Goal: Transaction & Acquisition: Purchase product/service

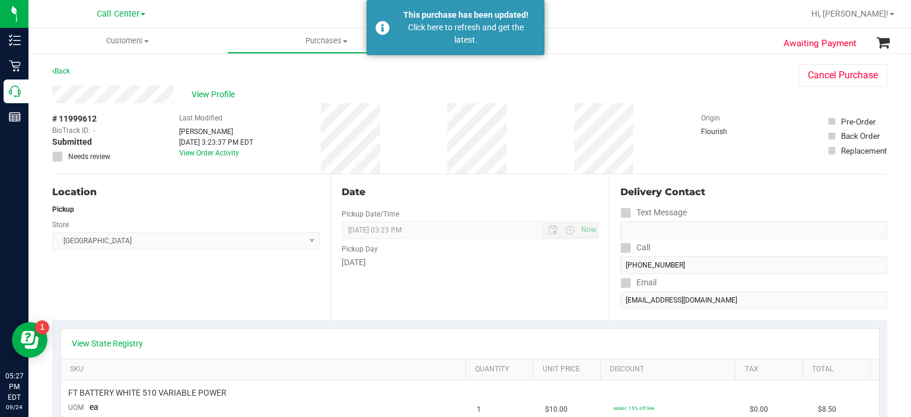
scroll to position [291, 0]
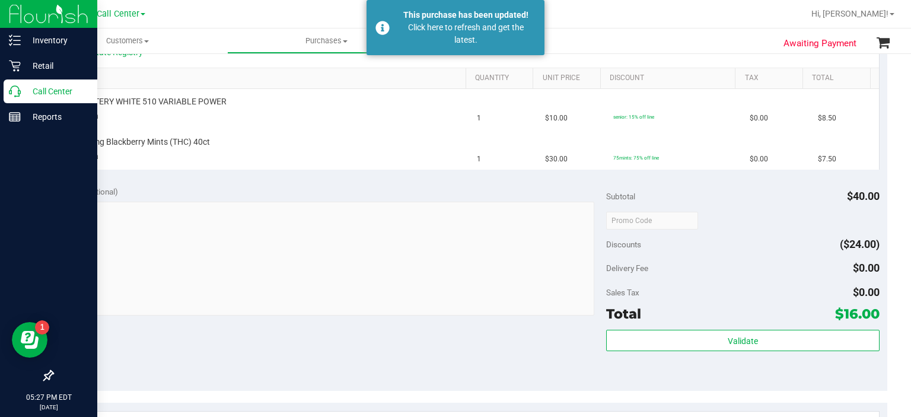
click at [52, 85] on p "Call Center" at bounding box center [56, 91] width 71 height 14
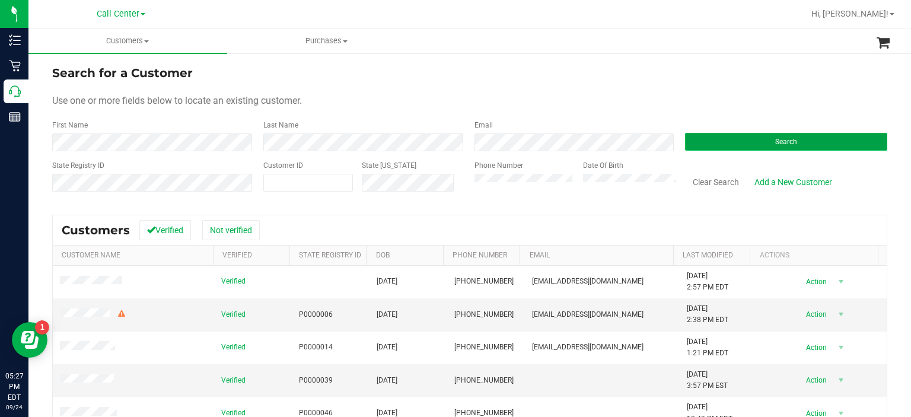
click at [733, 135] on button "Search" at bounding box center [786, 142] width 202 height 18
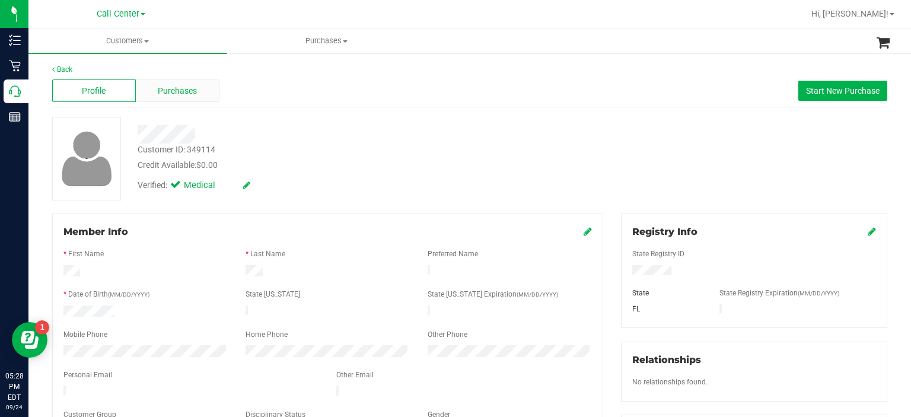
click at [164, 81] on div "Purchases" at bounding box center [178, 90] width 84 height 23
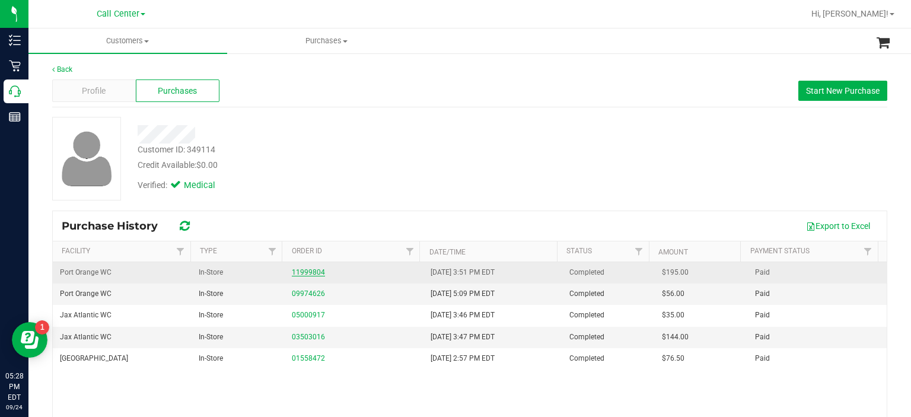
click at [304, 275] on link "11999804" at bounding box center [308, 272] width 33 height 8
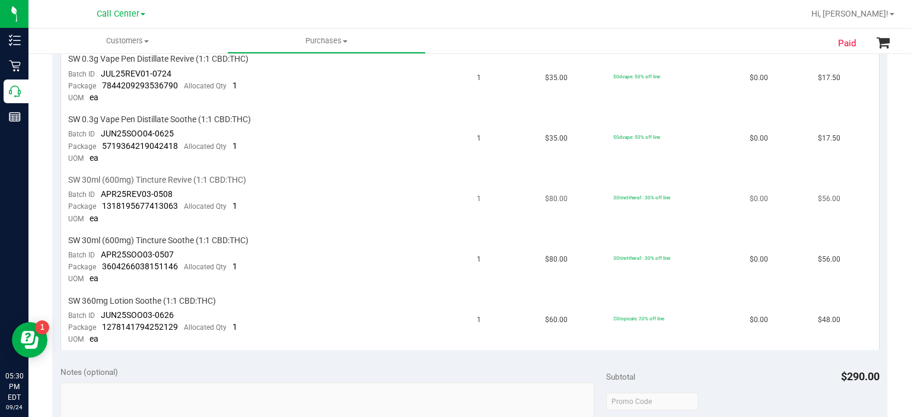
scroll to position [345, 0]
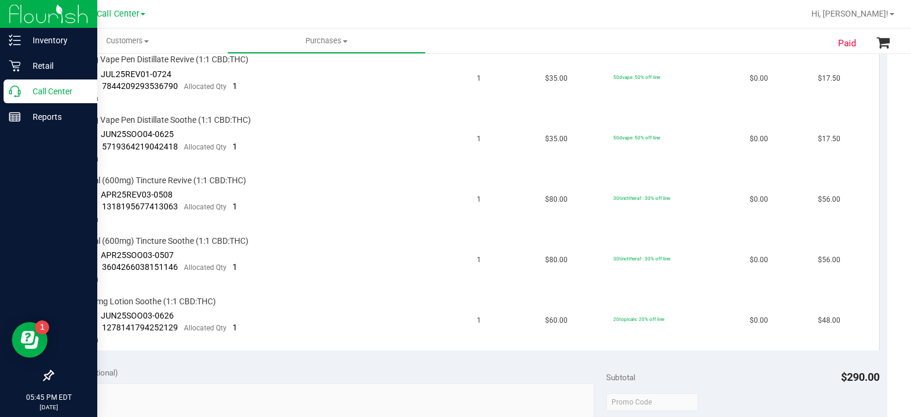
click at [14, 92] on icon at bounding box center [15, 91] width 12 height 12
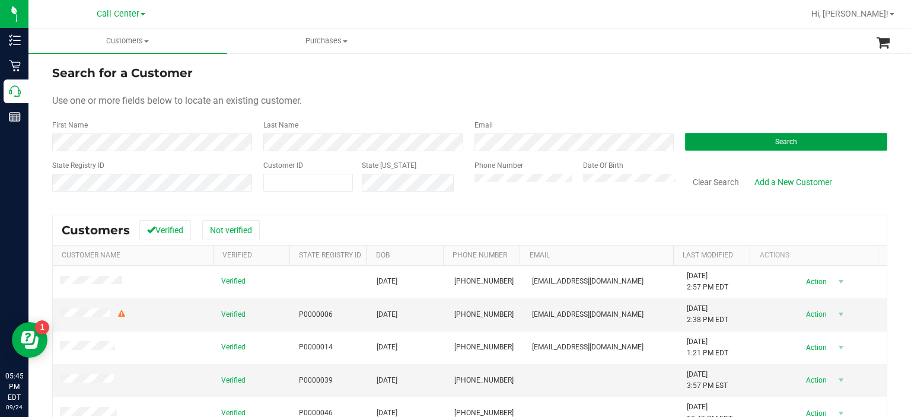
click at [728, 140] on button "Search" at bounding box center [786, 142] width 202 height 18
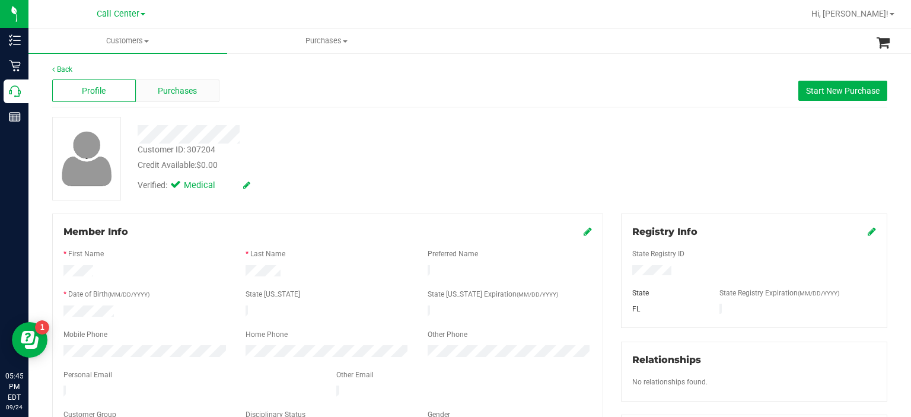
click at [173, 86] on span "Purchases" at bounding box center [177, 91] width 39 height 12
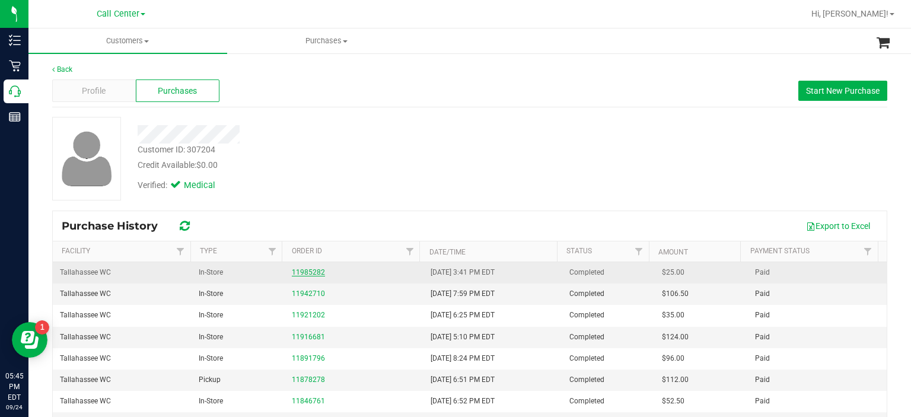
click at [292, 270] on link "11985282" at bounding box center [308, 272] width 33 height 8
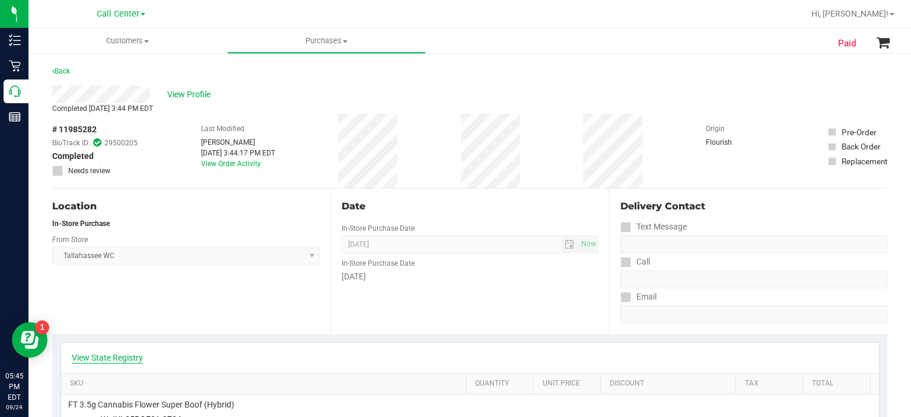
click at [117, 359] on link "View State Registry" at bounding box center [107, 358] width 71 height 12
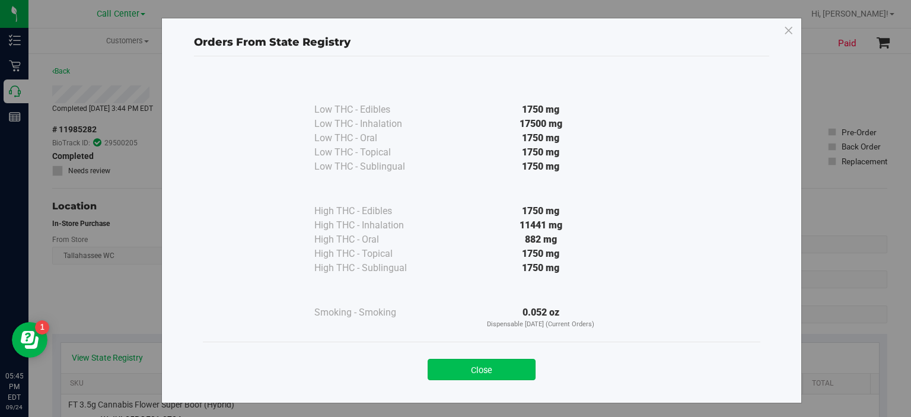
click at [530, 372] on button "Close" at bounding box center [482, 369] width 108 height 21
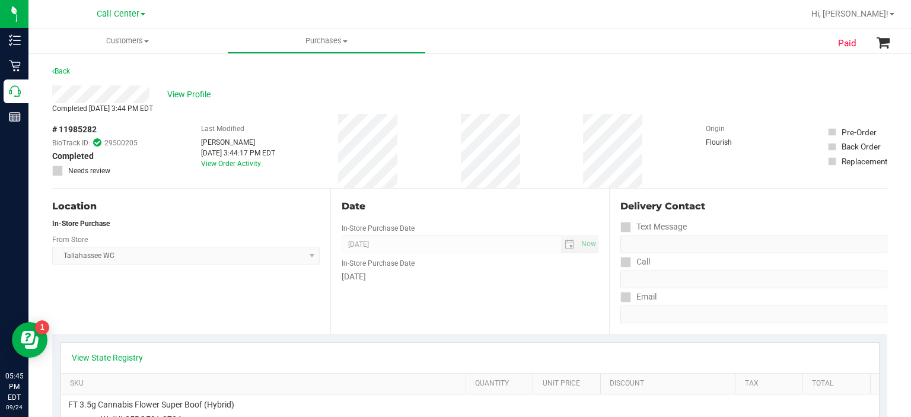
click at [446, 141] on div "# 11985282 BioTrack ID: 29500205 Completed Needs review Last Modified [PERSON_N…" at bounding box center [469, 151] width 835 height 74
click at [186, 97] on span "View Profile" at bounding box center [190, 94] width 47 height 12
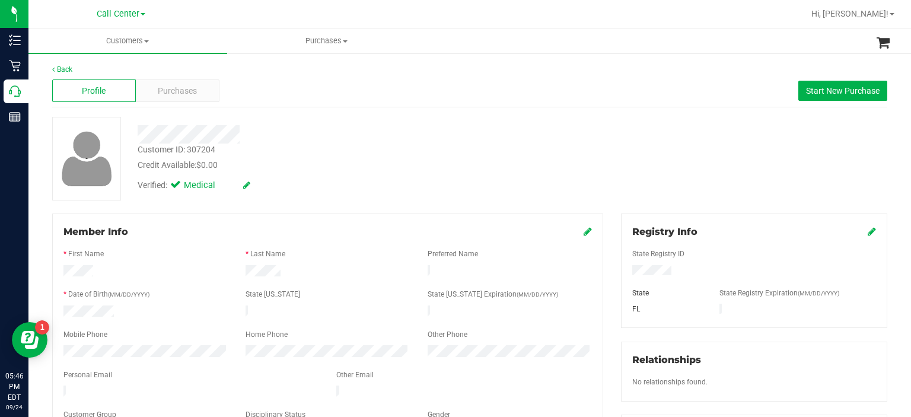
drag, startPoint x: 121, startPoint y: 306, endPoint x: 53, endPoint y: 312, distance: 67.9
click at [53, 312] on div "Member Info * First Name * Last Name Preferred Name * Date of Birth (MM/DD/YYYY…" at bounding box center [327, 332] width 551 height 237
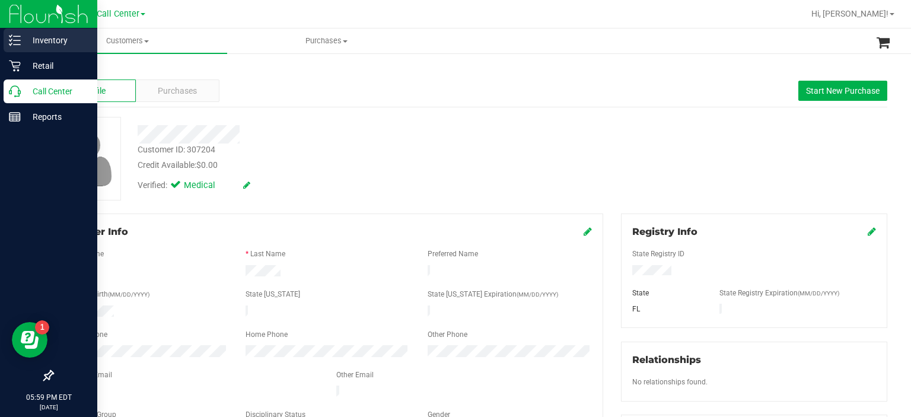
click at [24, 42] on p "Inventory" at bounding box center [56, 40] width 71 height 14
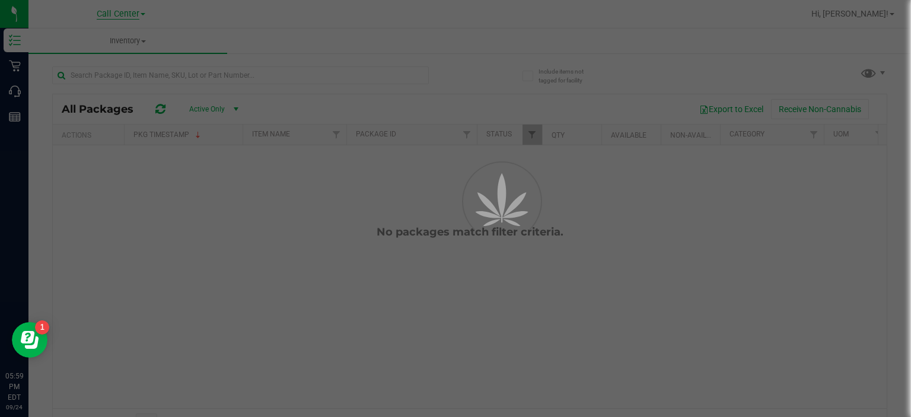
click at [133, 14] on span "Call Center" at bounding box center [118, 14] width 43 height 11
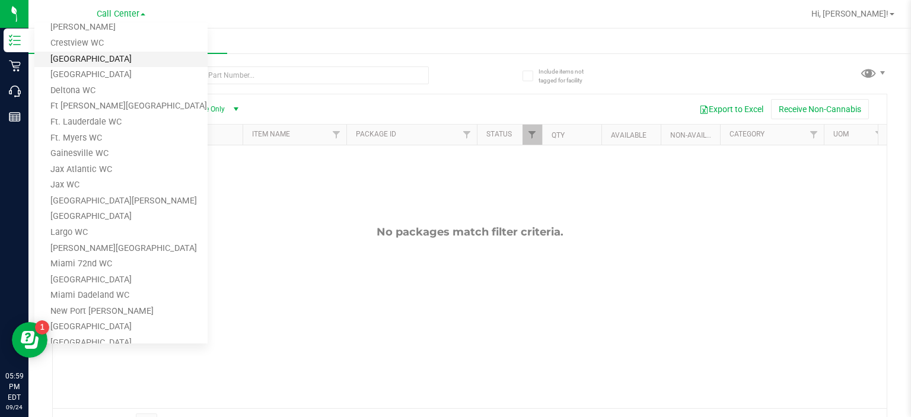
scroll to position [111, 0]
click at [121, 141] on link "Ft. Myers WC" at bounding box center [120, 136] width 173 height 16
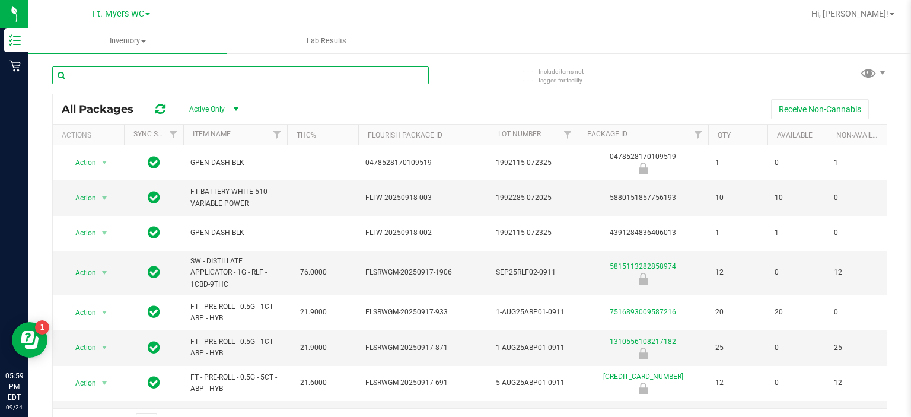
click at [139, 82] on input "text" at bounding box center [240, 75] width 377 height 18
type input "mule"
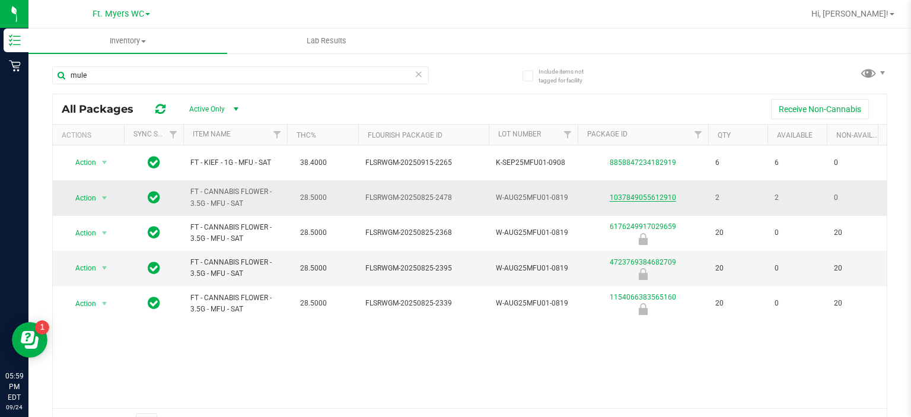
click at [621, 196] on link "1037849055612910" at bounding box center [643, 197] width 66 height 8
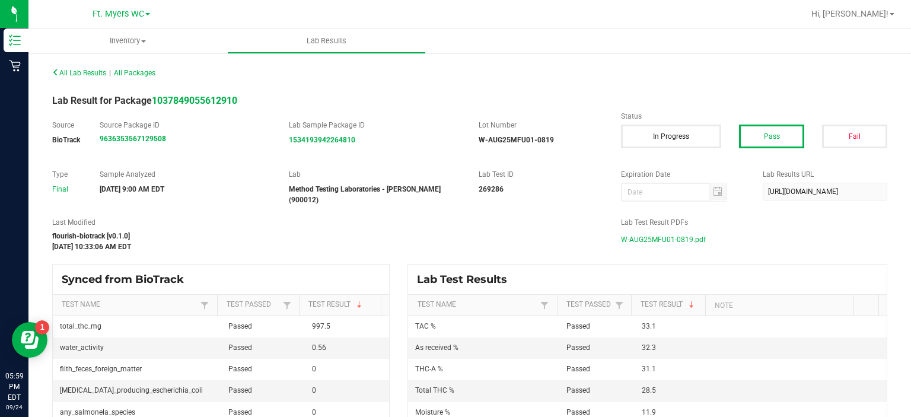
click at [642, 238] on span "W-AUG25MFU01-0819.pdf" at bounding box center [663, 240] width 85 height 18
click at [99, 63] on div "All Lab Results | All Packages" at bounding box center [469, 73] width 853 height 30
click at [97, 76] on span "All Lab Results" at bounding box center [79, 73] width 54 height 8
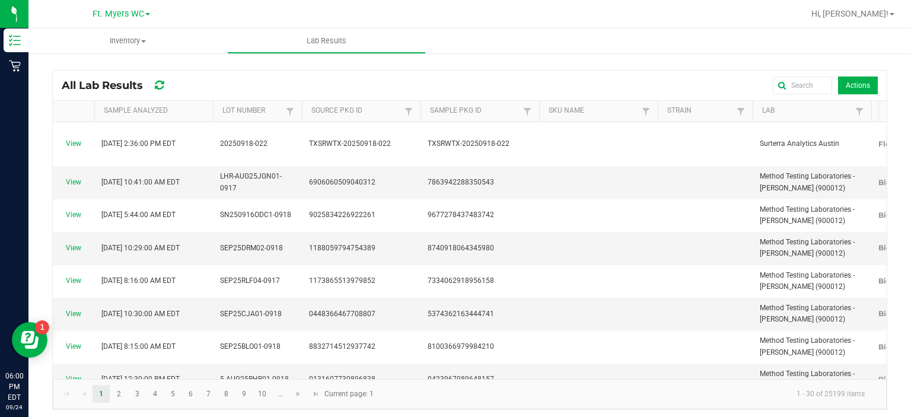
click at [114, 79] on div "All Lab Results" at bounding box center [129, 85] width 135 height 20
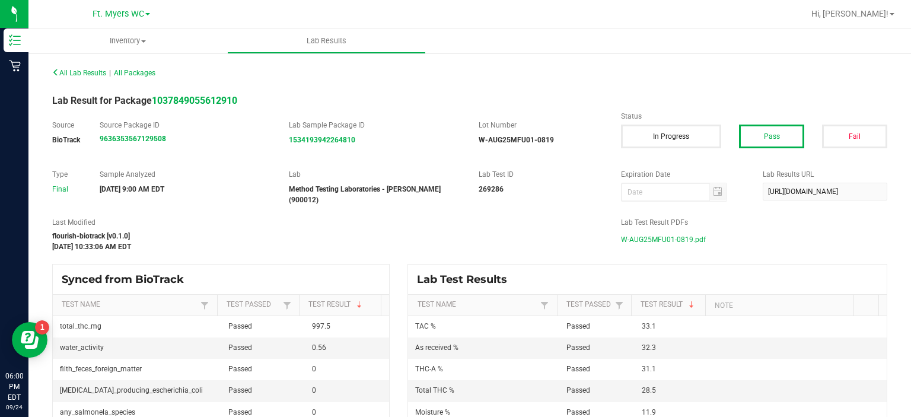
click at [84, 77] on div "All Lab Results | All Packages" at bounding box center [256, 73] width 427 height 11
click at [93, 75] on span "All Lab Results" at bounding box center [79, 73] width 54 height 8
click at [109, 37] on span "Inventory" at bounding box center [127, 41] width 199 height 11
click at [81, 81] on span "All inventory" at bounding box center [68, 86] width 80 height 10
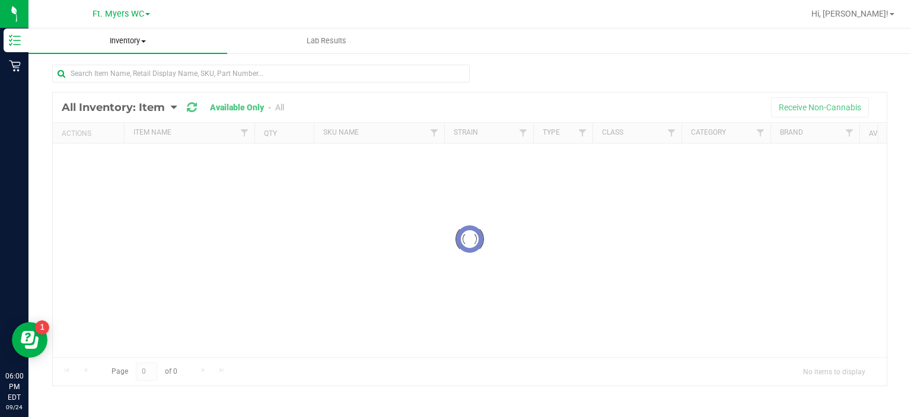
click at [145, 42] on div "Inventory All packages All inventory Waste log Lab Results Loading..." at bounding box center [469, 222] width 883 height 389
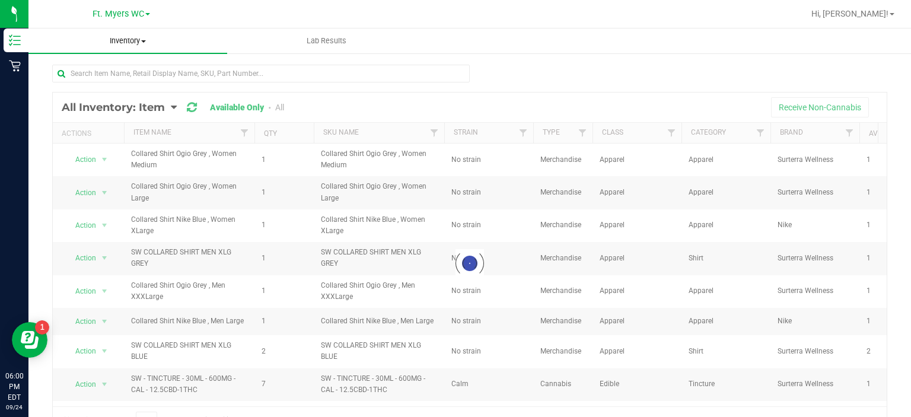
click at [128, 48] on uib-tab-heading "Inventory All packages All inventory Waste log" at bounding box center [127, 40] width 199 height 25
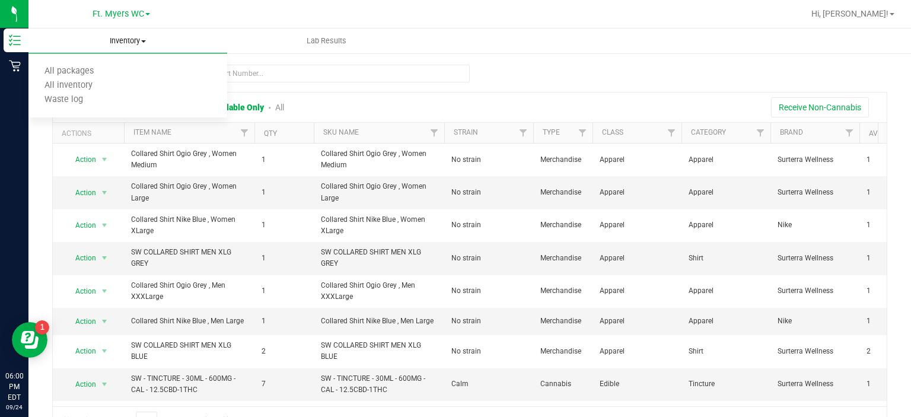
click at [128, 38] on span "Inventory" at bounding box center [127, 41] width 199 height 11
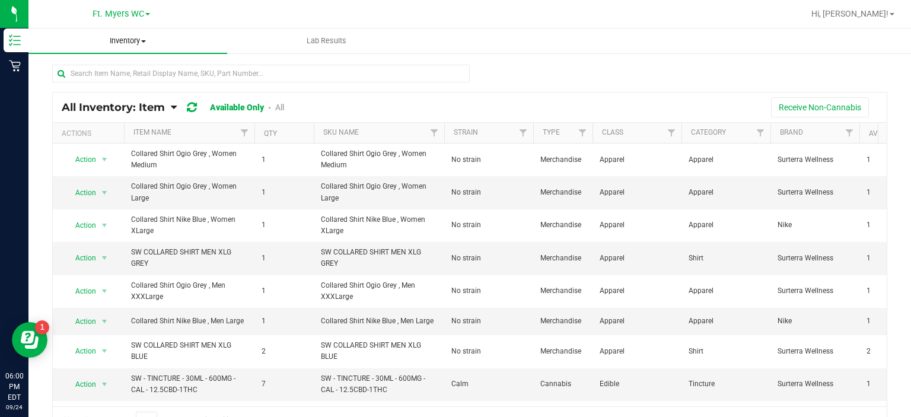
click at [128, 38] on span "Inventory" at bounding box center [127, 41] width 199 height 11
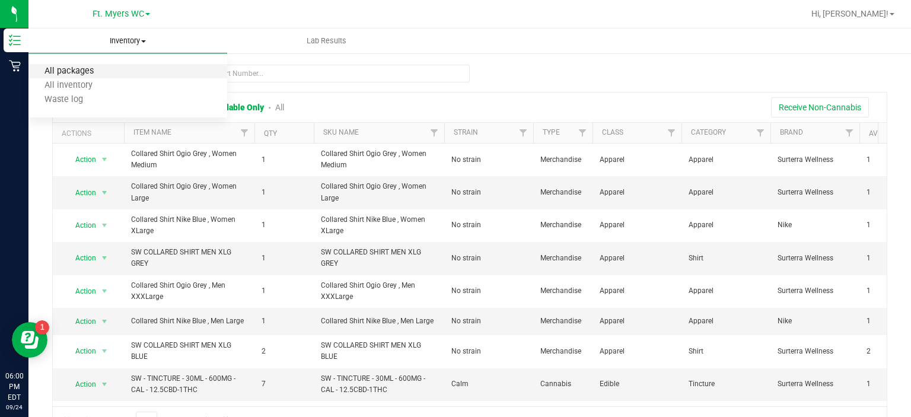
click at [104, 71] on span "All packages" at bounding box center [68, 71] width 81 height 10
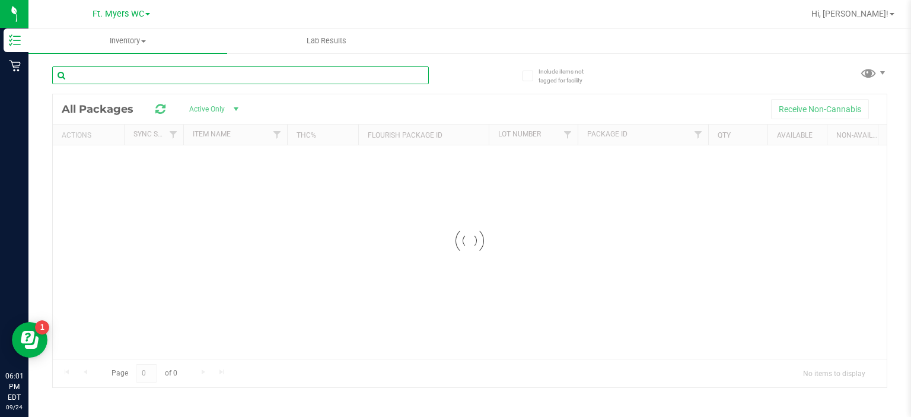
click at [133, 77] on input "text" at bounding box center [240, 75] width 377 height 18
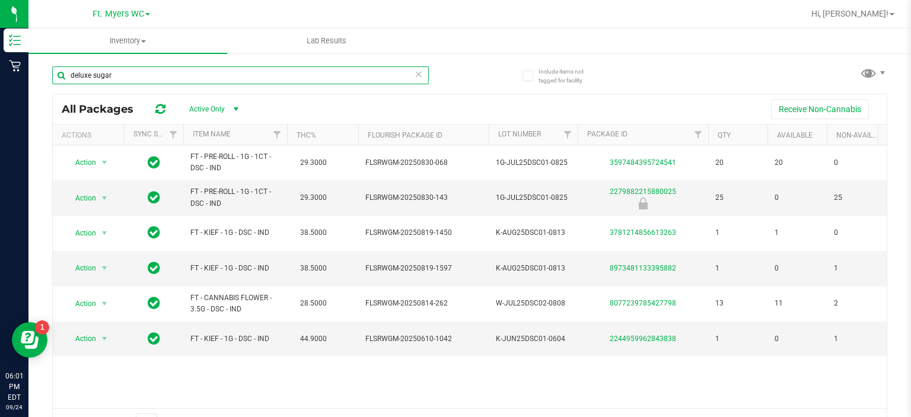
type input "deluxe sugar"
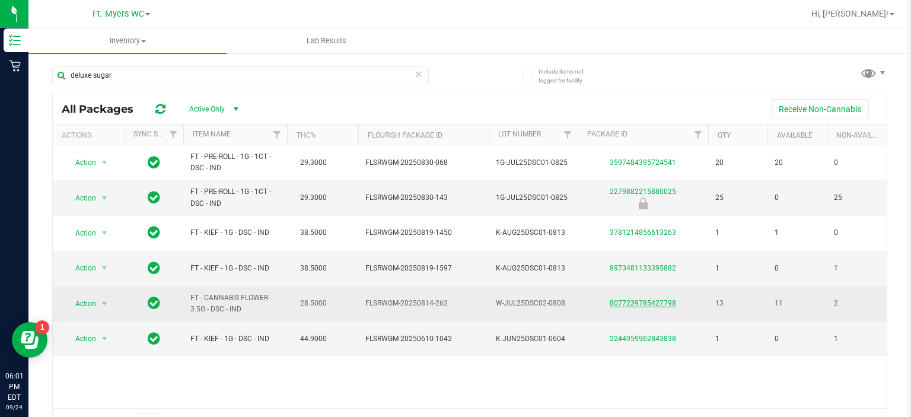
click at [650, 305] on link "8077239785427798" at bounding box center [643, 303] width 66 height 8
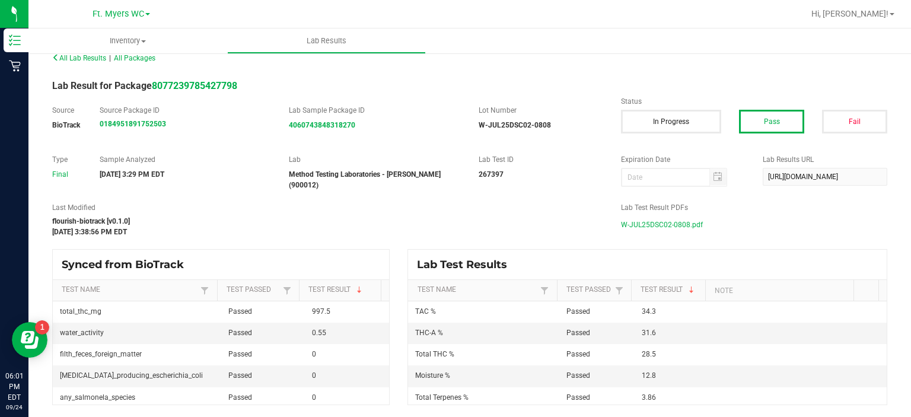
scroll to position [11, 0]
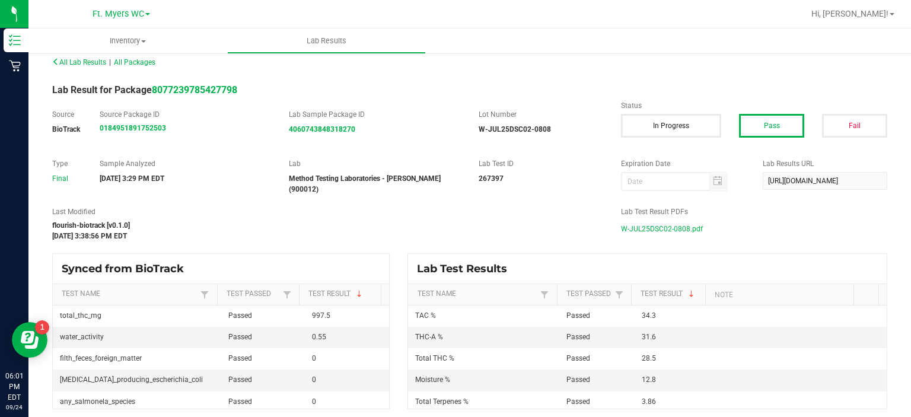
click at [650, 231] on span "W-JUL25DSC02-0808.pdf" at bounding box center [662, 229] width 82 height 18
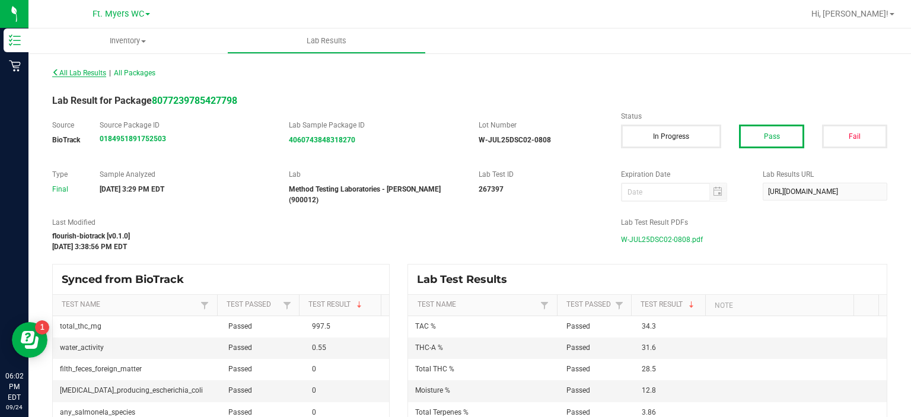
click at [87, 76] on span "All Lab Results" at bounding box center [79, 73] width 54 height 8
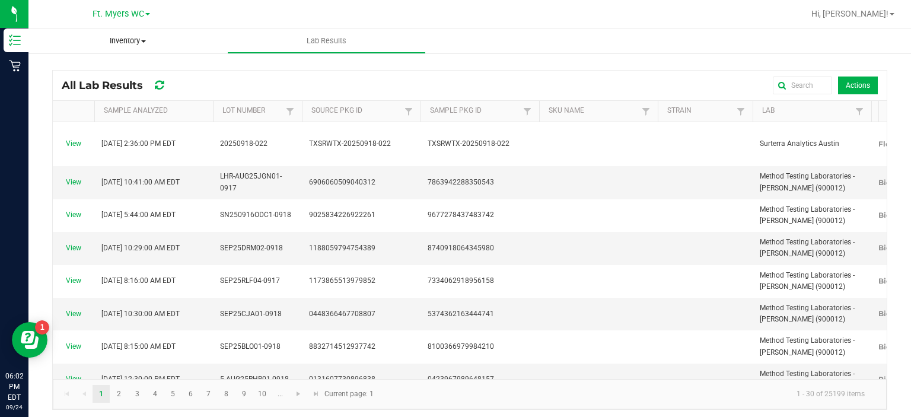
click at [134, 49] on uib-tab-heading "Inventory All packages All inventory Waste log" at bounding box center [127, 40] width 199 height 25
click at [119, 72] on li "All packages" at bounding box center [127, 72] width 199 height 14
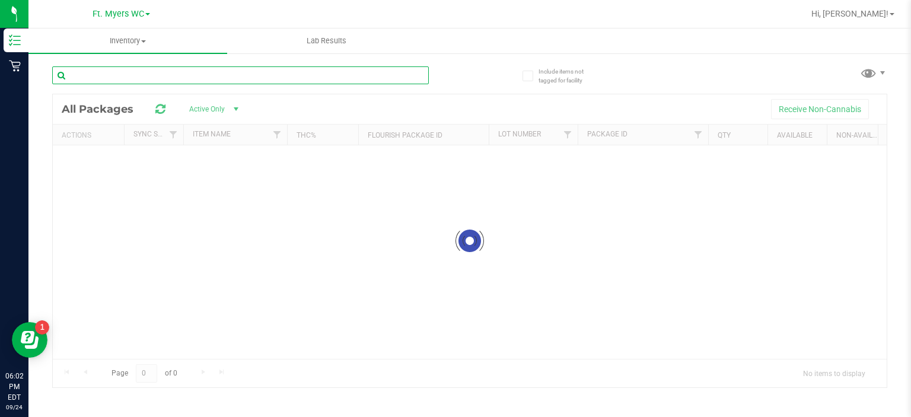
click at [162, 80] on input "text" at bounding box center [240, 75] width 377 height 18
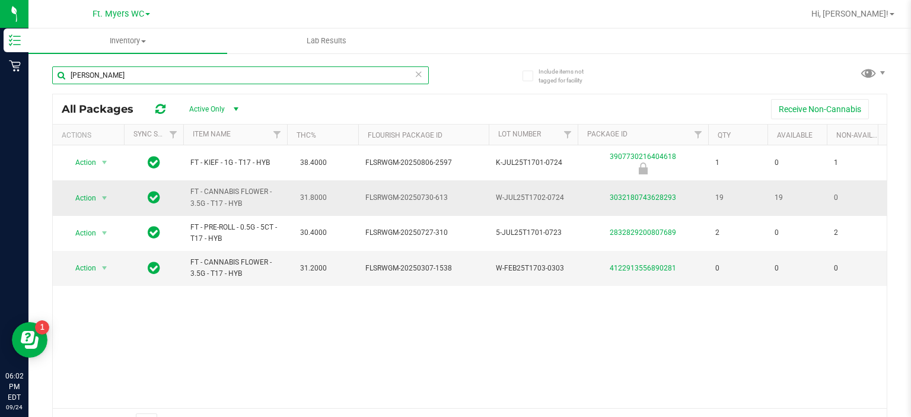
type input "[PERSON_NAME]"
click at [634, 203] on td "3032180743628293" at bounding box center [643, 197] width 131 height 35
click at [634, 202] on div "3032180743628293" at bounding box center [643, 197] width 134 height 11
click at [644, 200] on link "3032180743628293" at bounding box center [643, 197] width 66 height 8
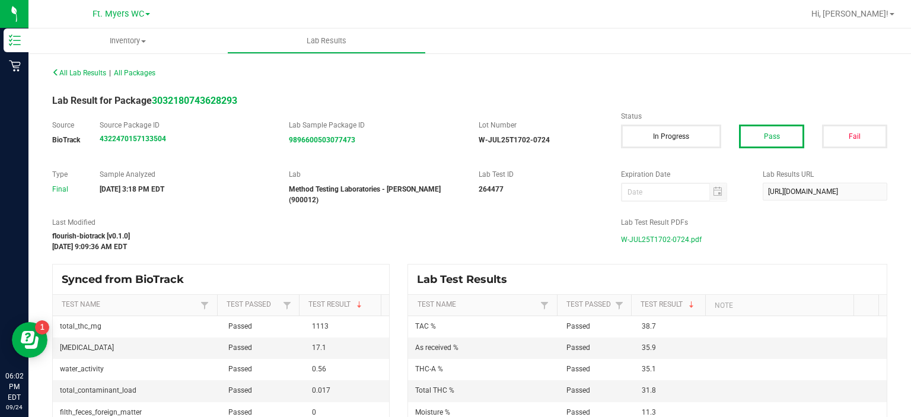
click at [660, 236] on span "W-JUL25T1702-0724.pdf" at bounding box center [661, 240] width 81 height 18
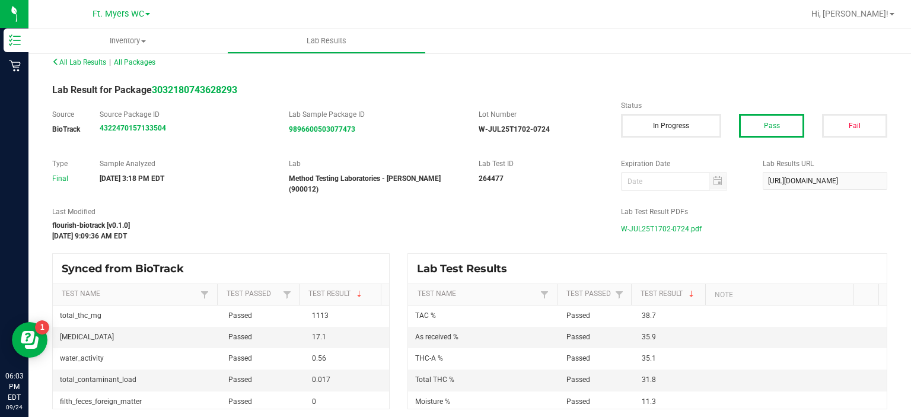
click at [318, 106] on div "All Lab Results | All Packages Lab Result for Package 3032180743628293 Source B…" at bounding box center [469, 231] width 835 height 356
click at [111, 18] on span "Ft. Myers WC" at bounding box center [119, 14] width 52 height 11
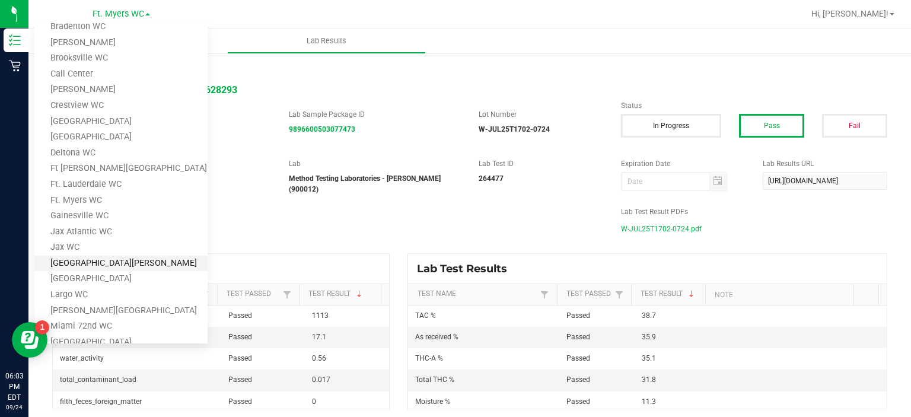
scroll to position [51, 0]
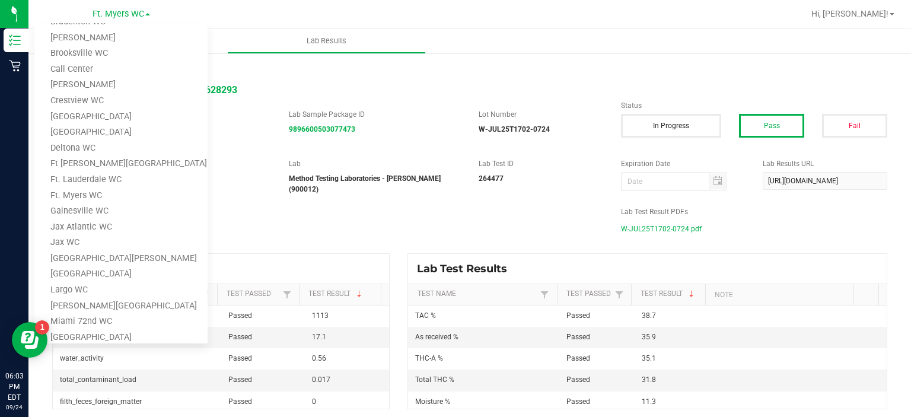
click at [418, 208] on label "Last Modified" at bounding box center [327, 211] width 551 height 11
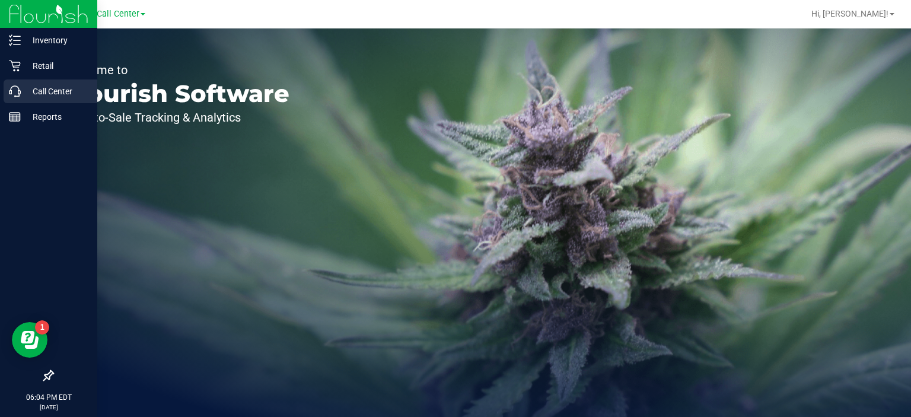
click at [19, 91] on icon at bounding box center [15, 91] width 12 height 12
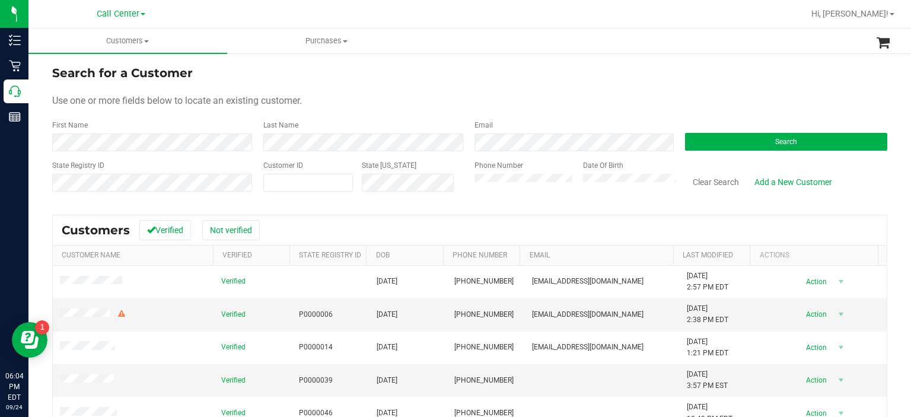
click at [738, 158] on form "Search for a Customer Use one or more fields below to locate an existing custom…" at bounding box center [469, 133] width 835 height 138
click at [733, 154] on form "Search for a Customer Use one or more fields below to locate an existing custom…" at bounding box center [469, 133] width 835 height 138
click at [724, 142] on button "Search" at bounding box center [786, 142] width 202 height 18
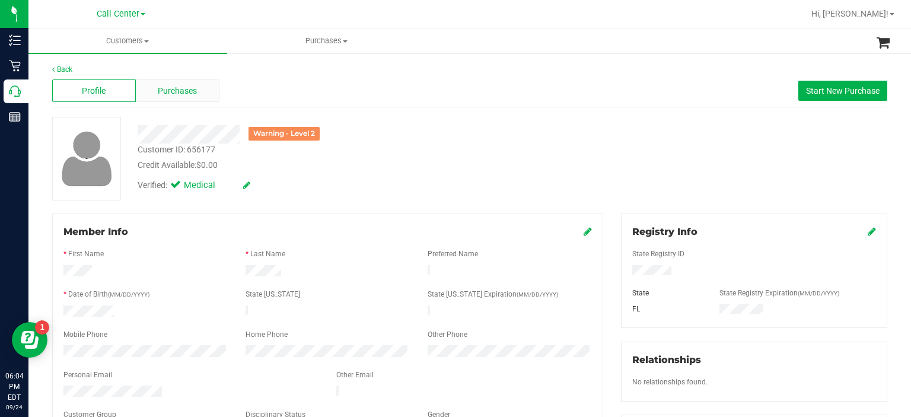
click at [178, 97] on div "Purchases" at bounding box center [178, 90] width 84 height 23
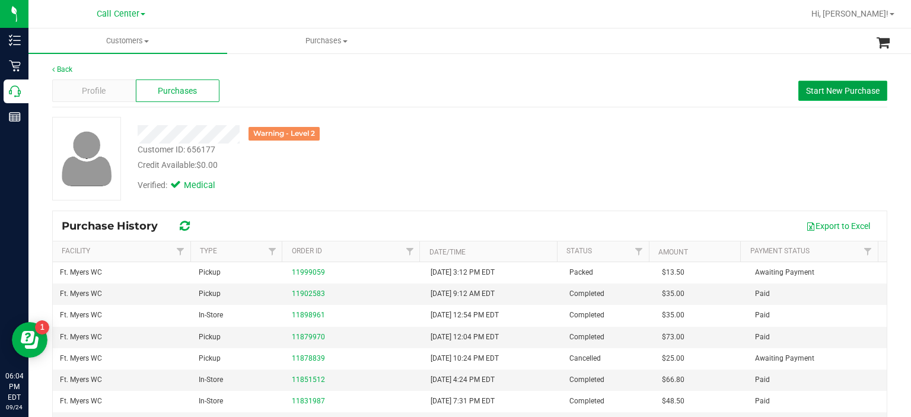
click at [833, 92] on span "Start New Purchase" at bounding box center [843, 90] width 74 height 9
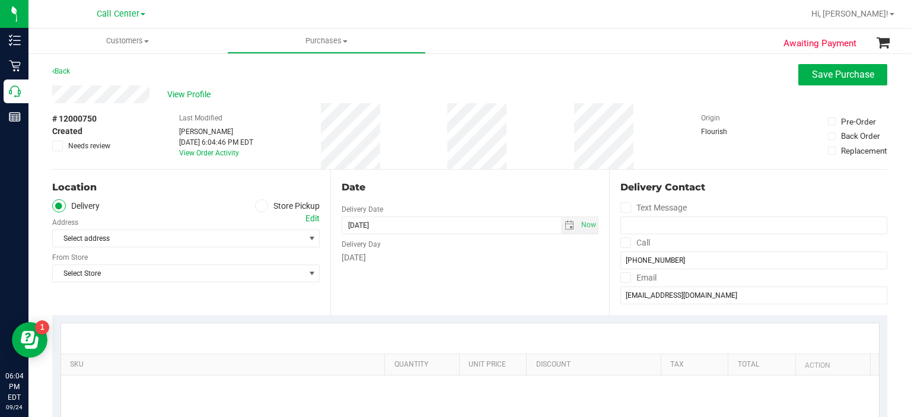
click at [260, 211] on span at bounding box center [262, 206] width 14 height 14
click at [0, 0] on input "Store Pickup" at bounding box center [0, 0] width 0 height 0
click at [236, 254] on div "Location Delivery Store Pickup Store Select Store Select Store Bonita Springs W…" at bounding box center [191, 242] width 278 height 145
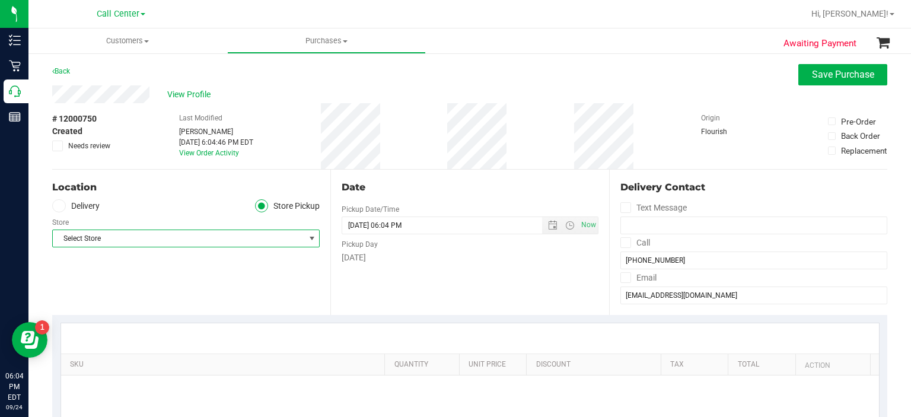
click at [221, 238] on span "Select Store" at bounding box center [179, 238] width 252 height 17
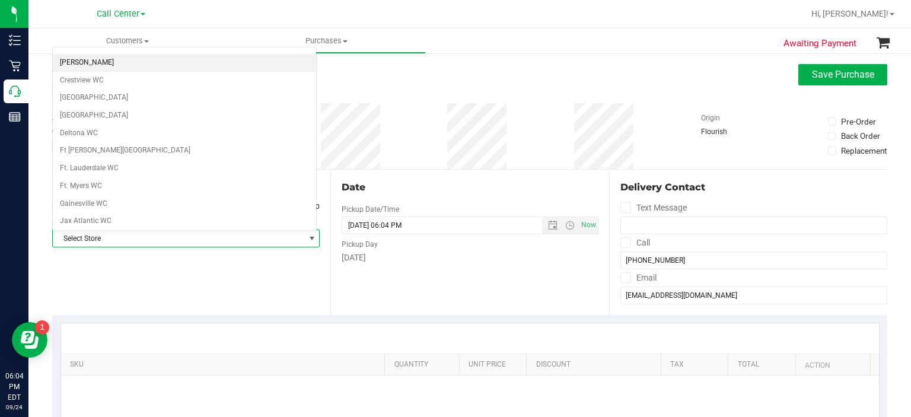
scroll to position [135, 0]
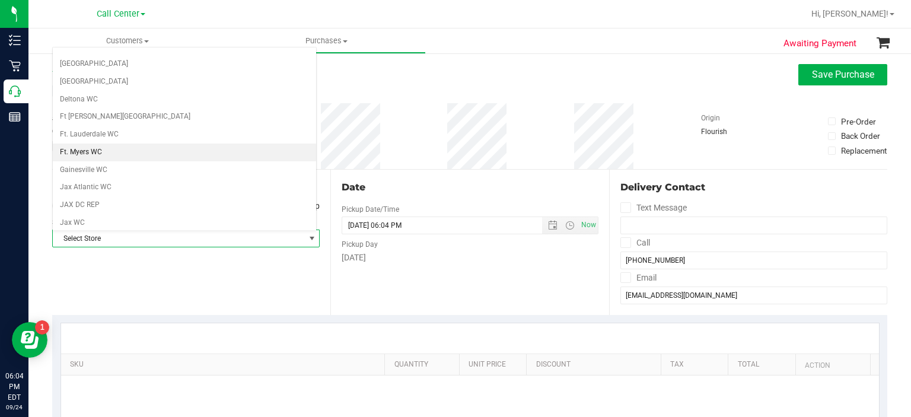
click at [118, 144] on li "Ft. Myers WC" at bounding box center [184, 153] width 263 height 18
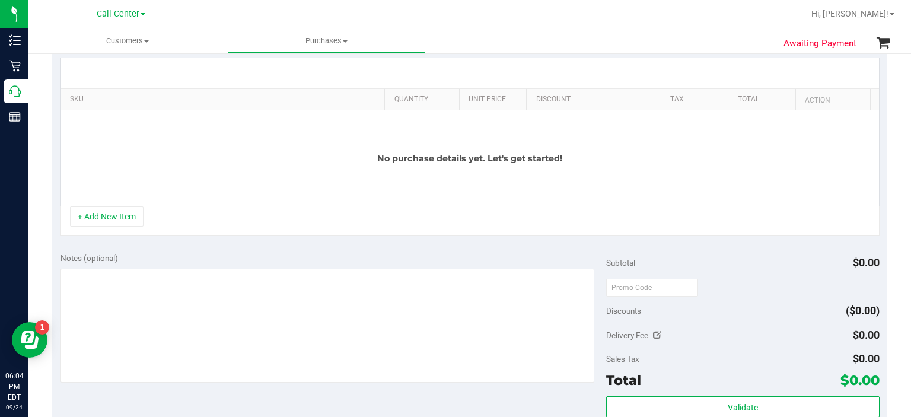
scroll to position [266, 0]
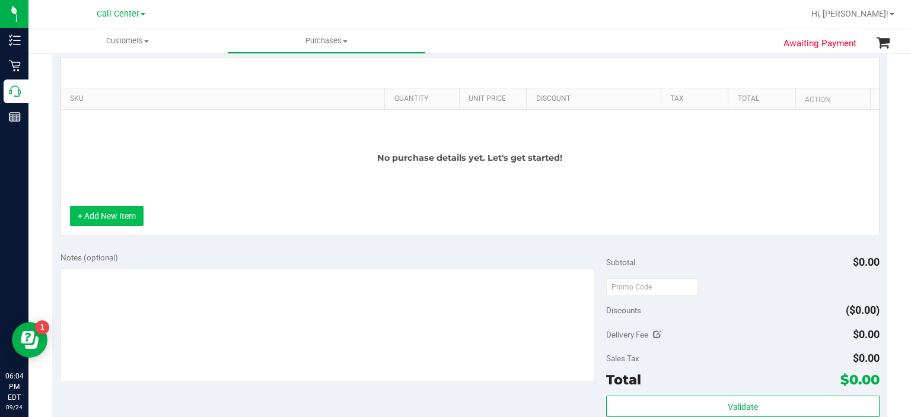
click at [120, 213] on button "+ Add New Item" at bounding box center [107, 216] width 74 height 20
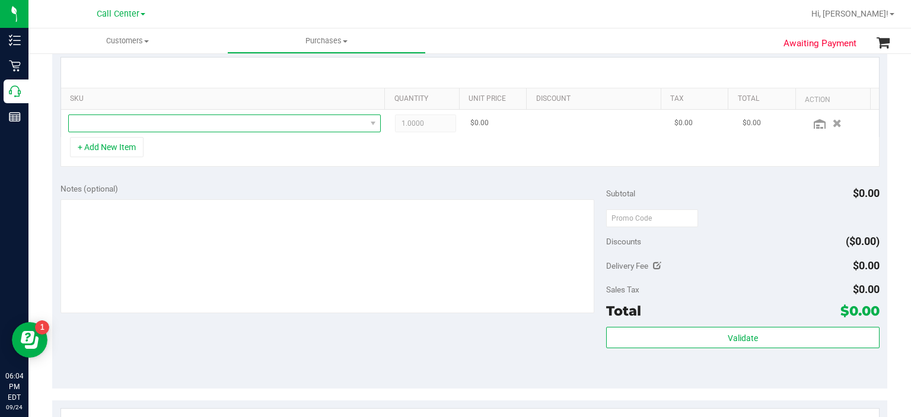
click at [299, 128] on span "NO DATA FOUND" at bounding box center [217, 123] width 297 height 17
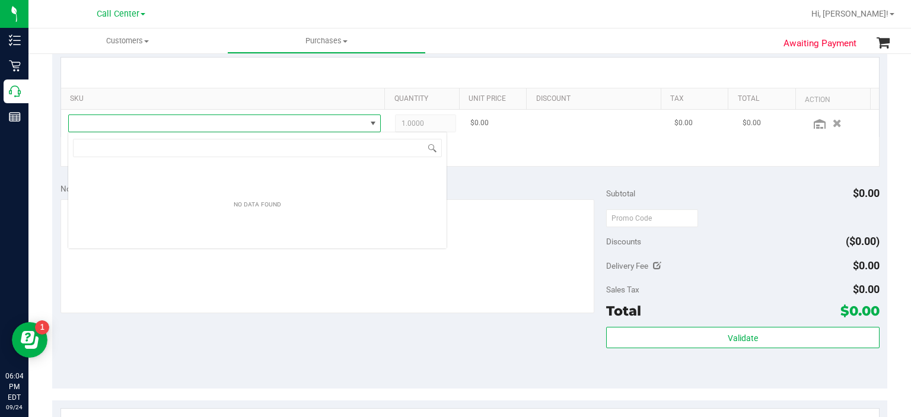
scroll to position [17, 306]
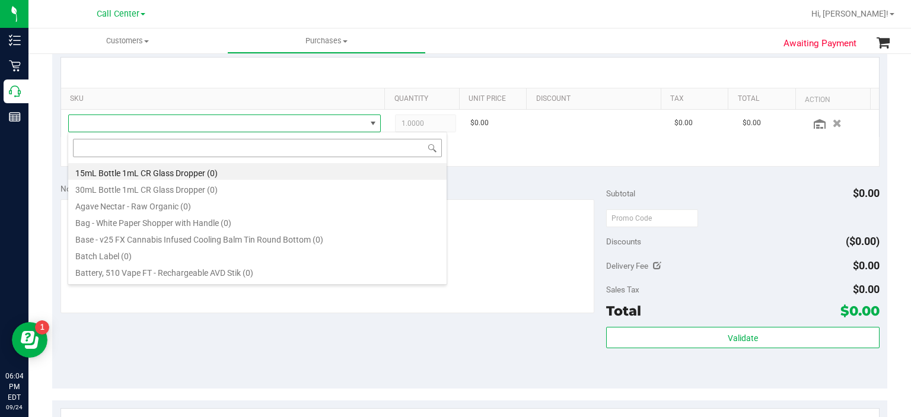
click at [237, 148] on input at bounding box center [257, 148] width 369 height 18
type input "deluxe sugar"
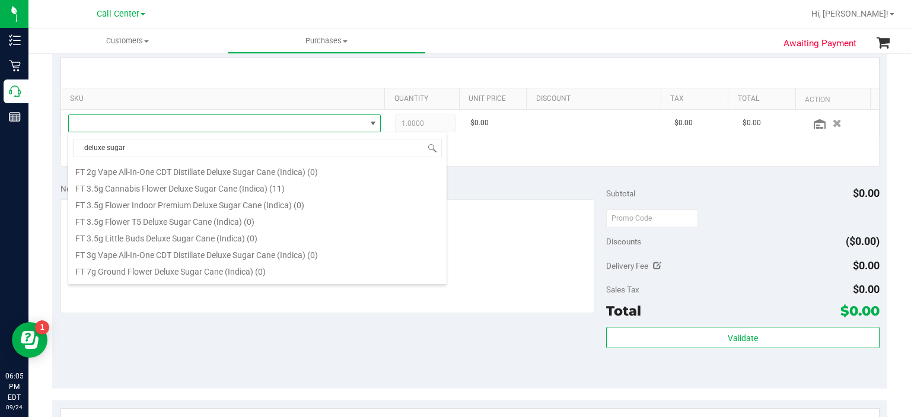
scroll to position [219, 0]
click at [279, 187] on li "FT 3.5g Cannabis Flower Deluxe Sugar Cane (Indica) (11)" at bounding box center [257, 184] width 378 height 17
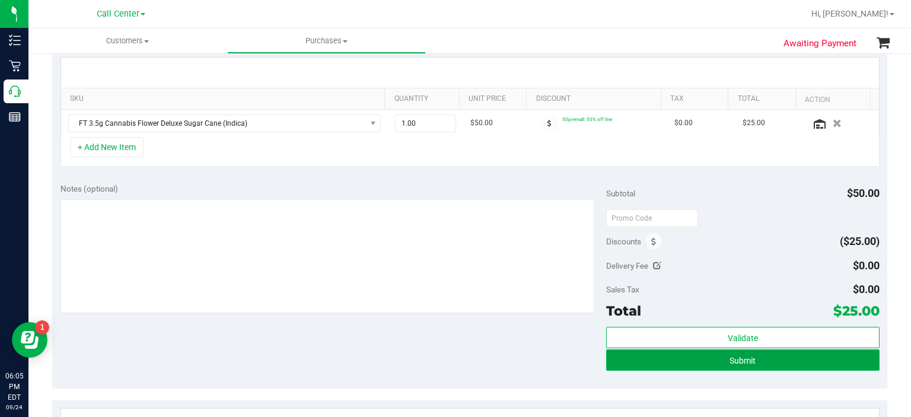
click at [688, 365] on button "Submit" at bounding box center [742, 359] width 273 height 21
